Goal: Find specific page/section: Locate a particular part of the current website

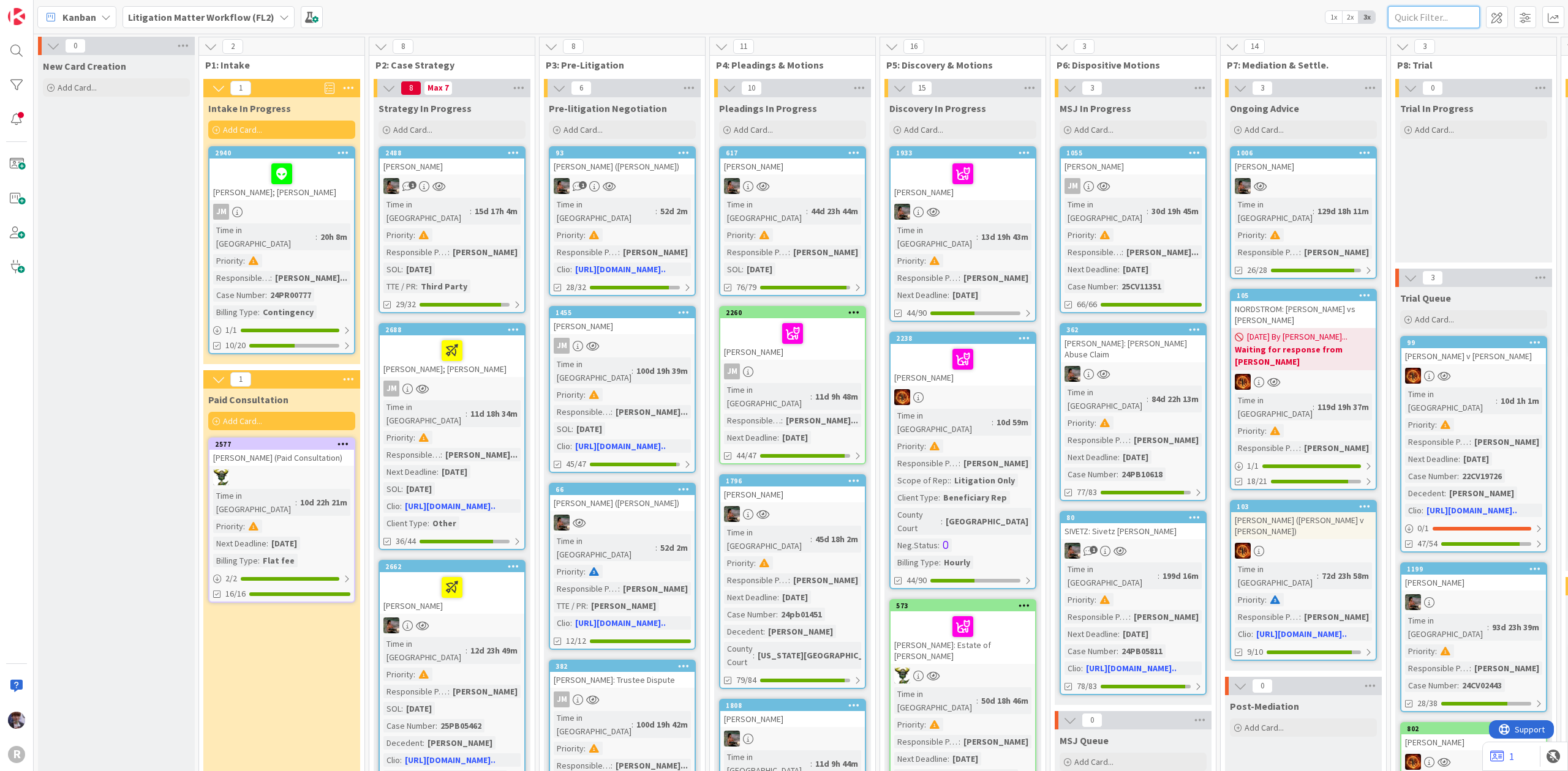
click at [1440, 15] on input "text" at bounding box center [1433, 17] width 92 height 22
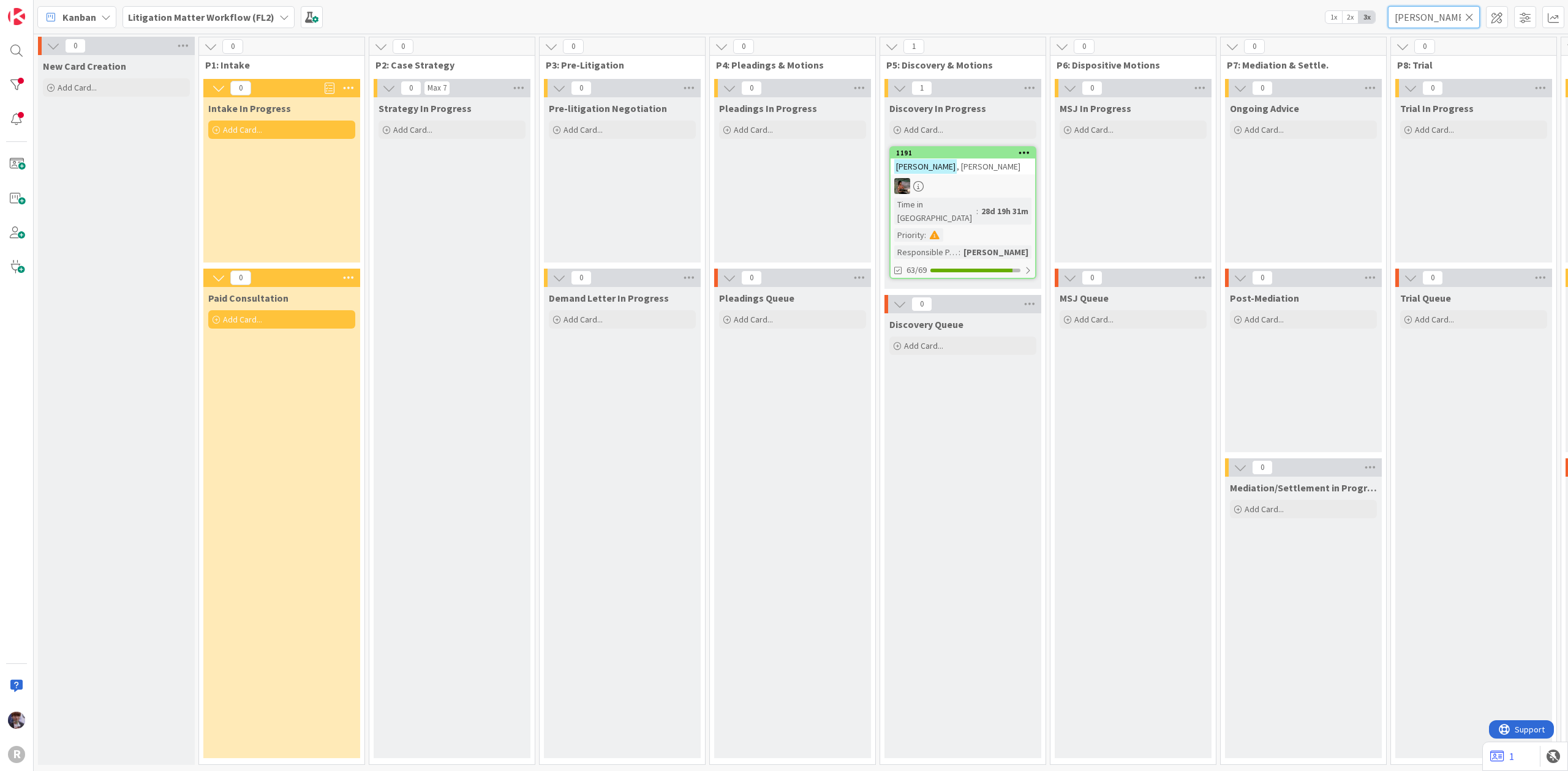
type input "[PERSON_NAME]"
click at [964, 163] on div "[PERSON_NAME]" at bounding box center [963, 166] width 144 height 16
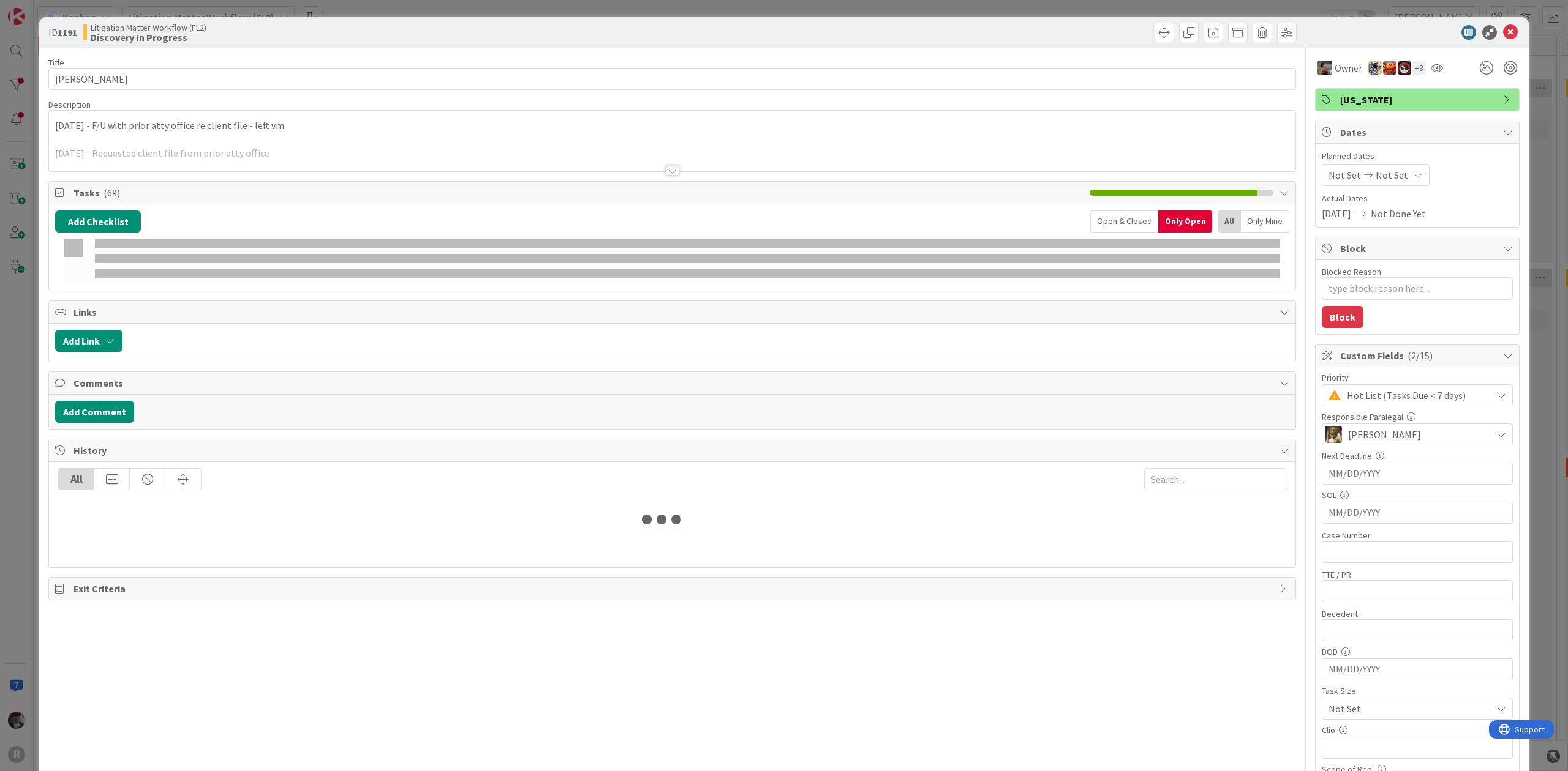
type textarea "x"
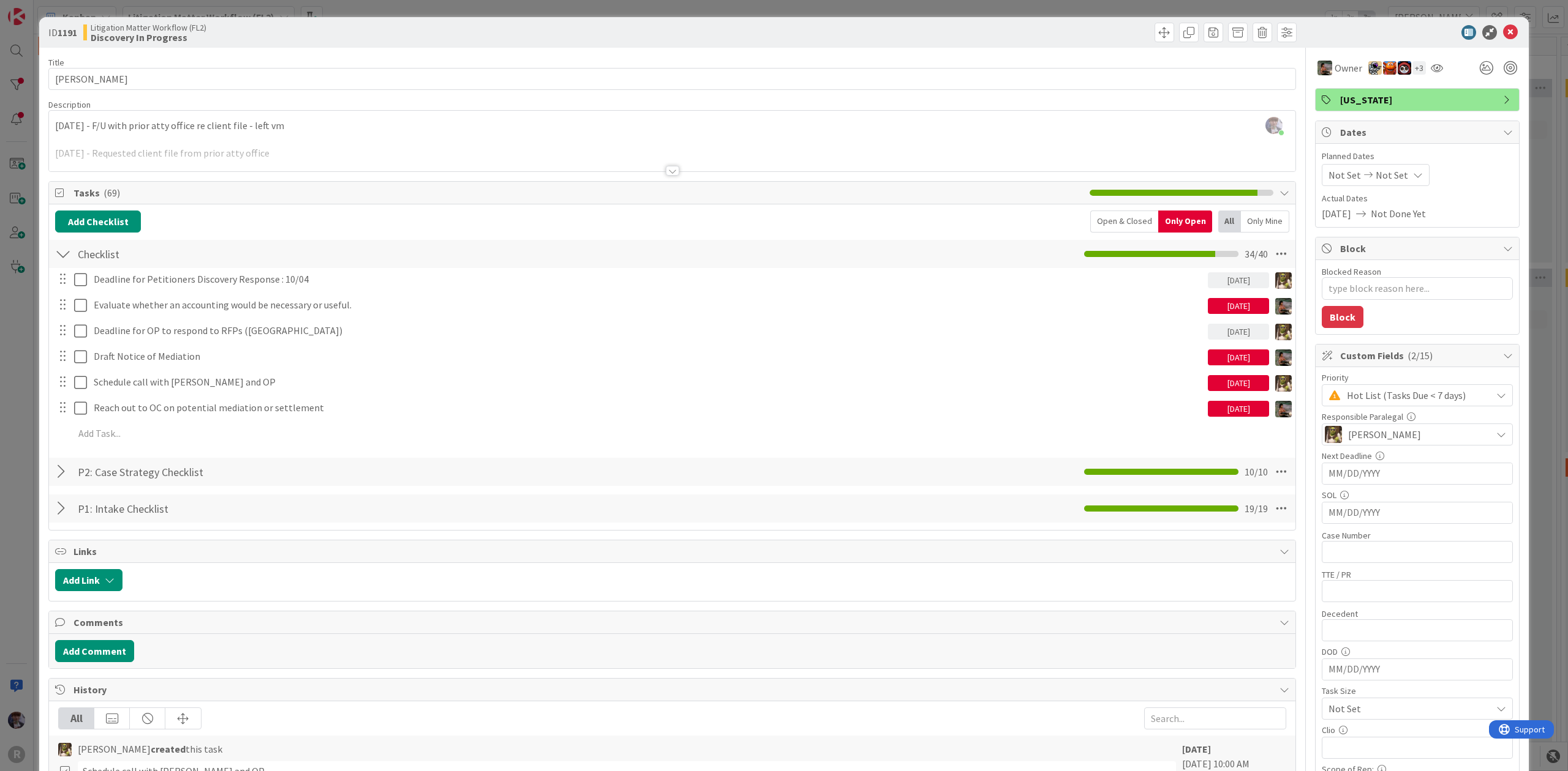
click at [35, 346] on div "ID 1191 Litigation Matter Workflow (FL2) Discovery In Progress Title 12 / 128 […" at bounding box center [784, 385] width 1568 height 771
